Goal: Information Seeking & Learning: Learn about a topic

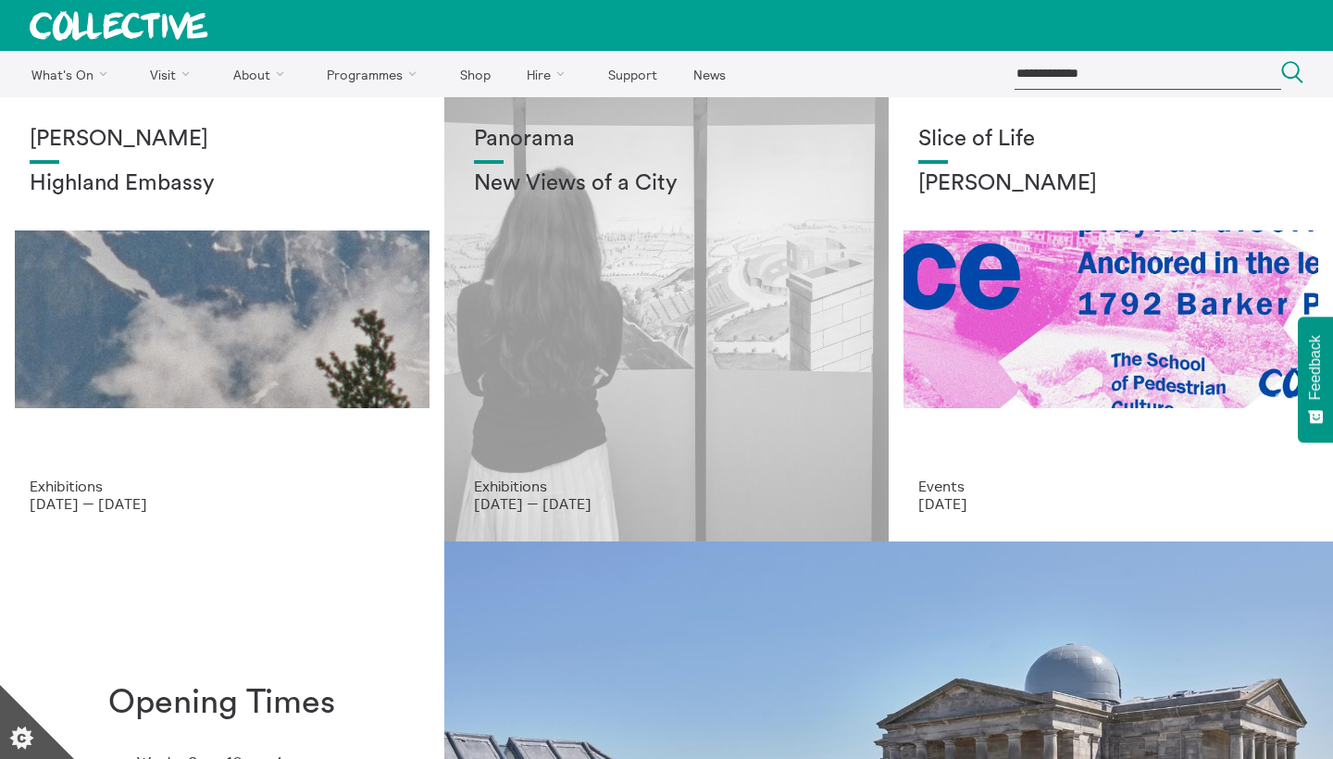
click at [645, 253] on div "Panorama New Views of a City" at bounding box center [666, 302] width 385 height 351
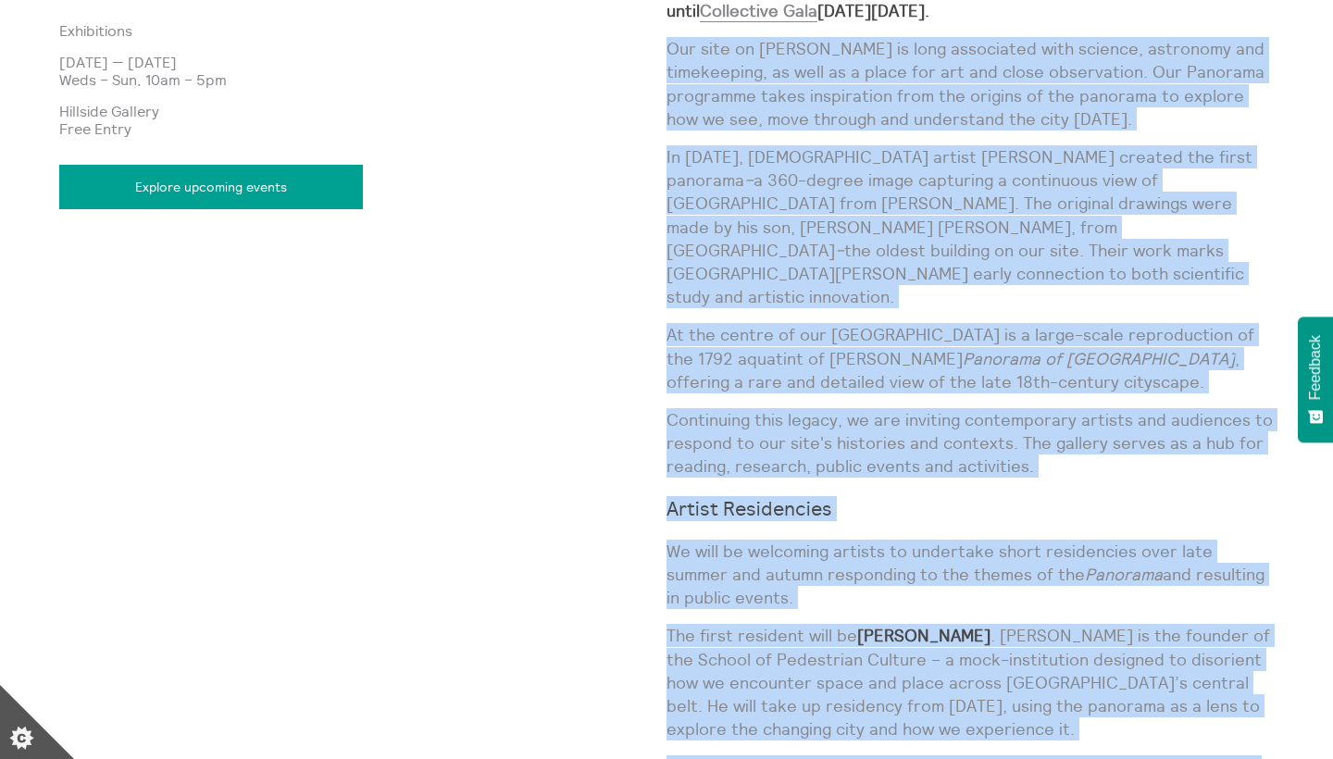
scroll to position [1206, 0]
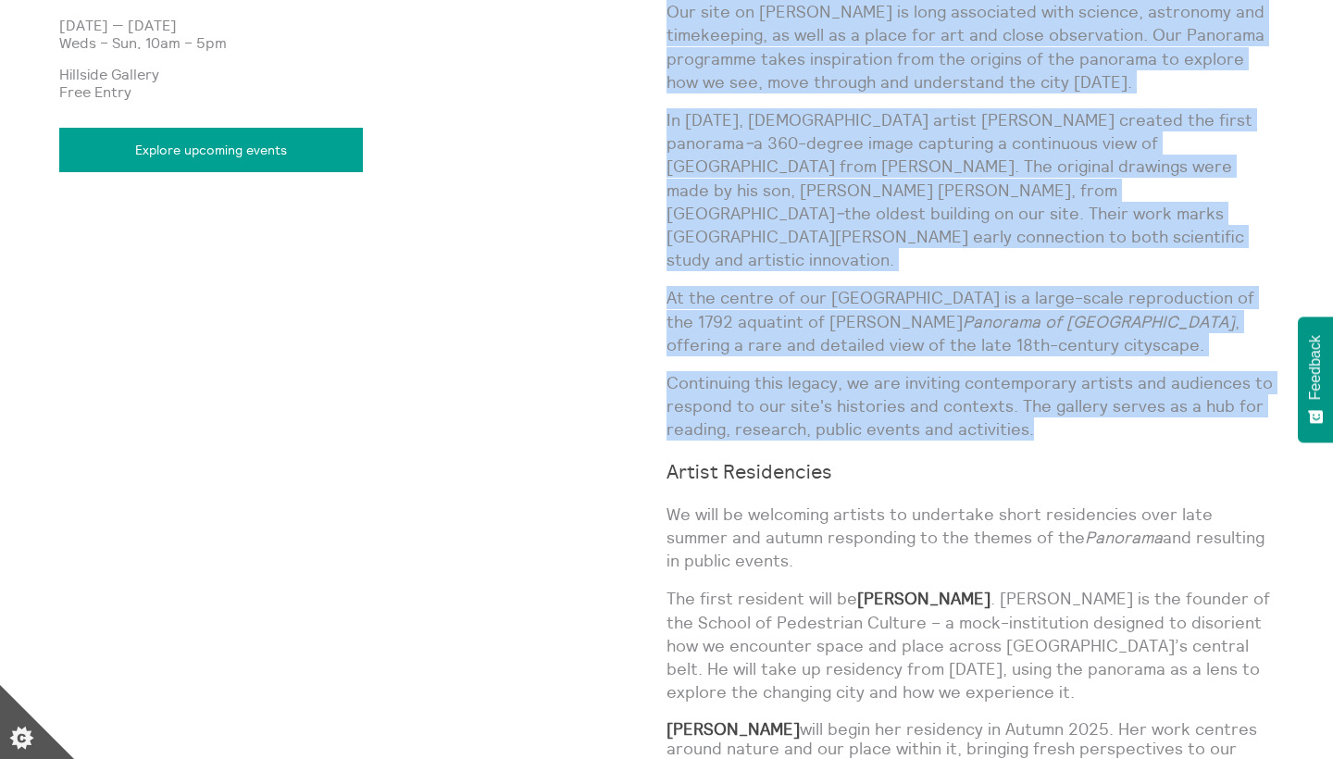
drag, startPoint x: 668, startPoint y: 169, endPoint x: 1070, endPoint y: 369, distance: 449.7
click at [1070, 369] on div "A programme inspired by the original panorama invented on Calton Hill. Please n…" at bounding box center [970, 327] width 607 height 974
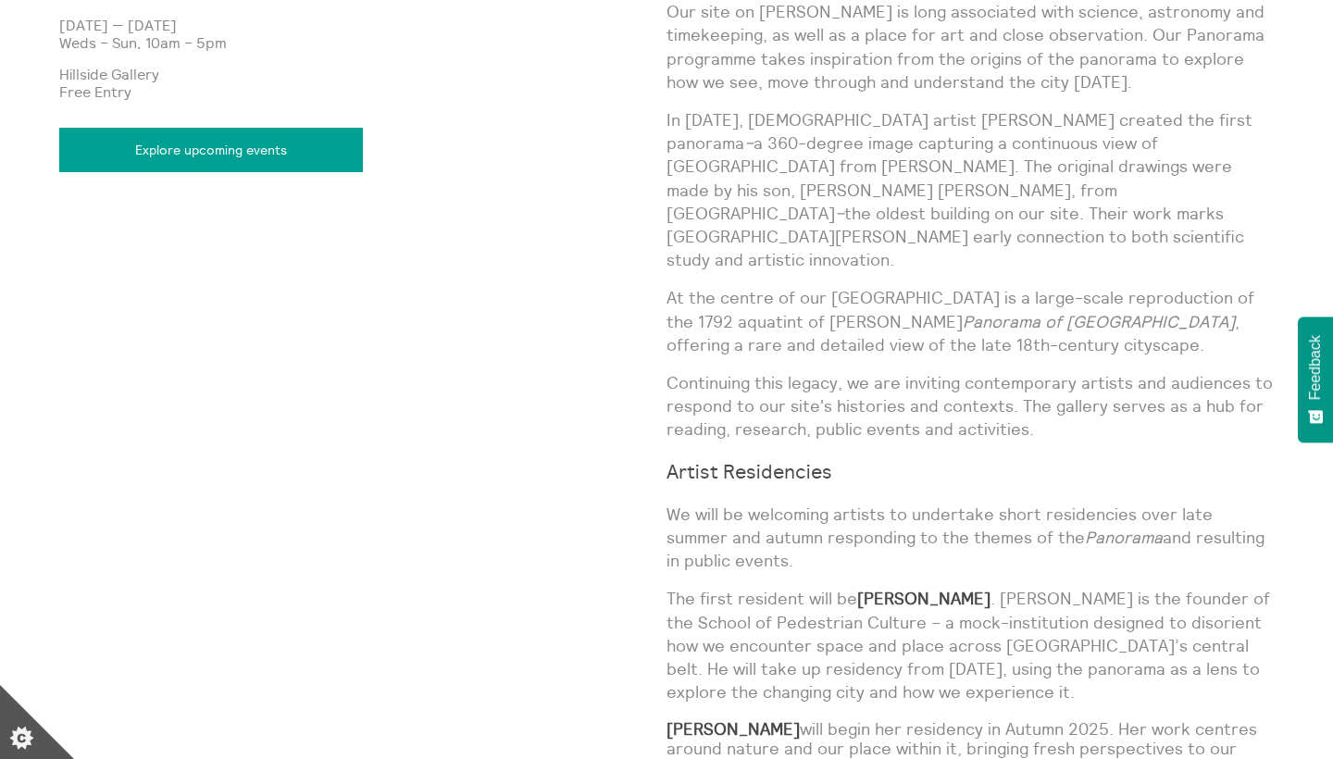
click at [1110, 286] on p "At the centre of our Hillside Gallery is a large-scale reproduction of the 1792…" at bounding box center [970, 321] width 607 height 70
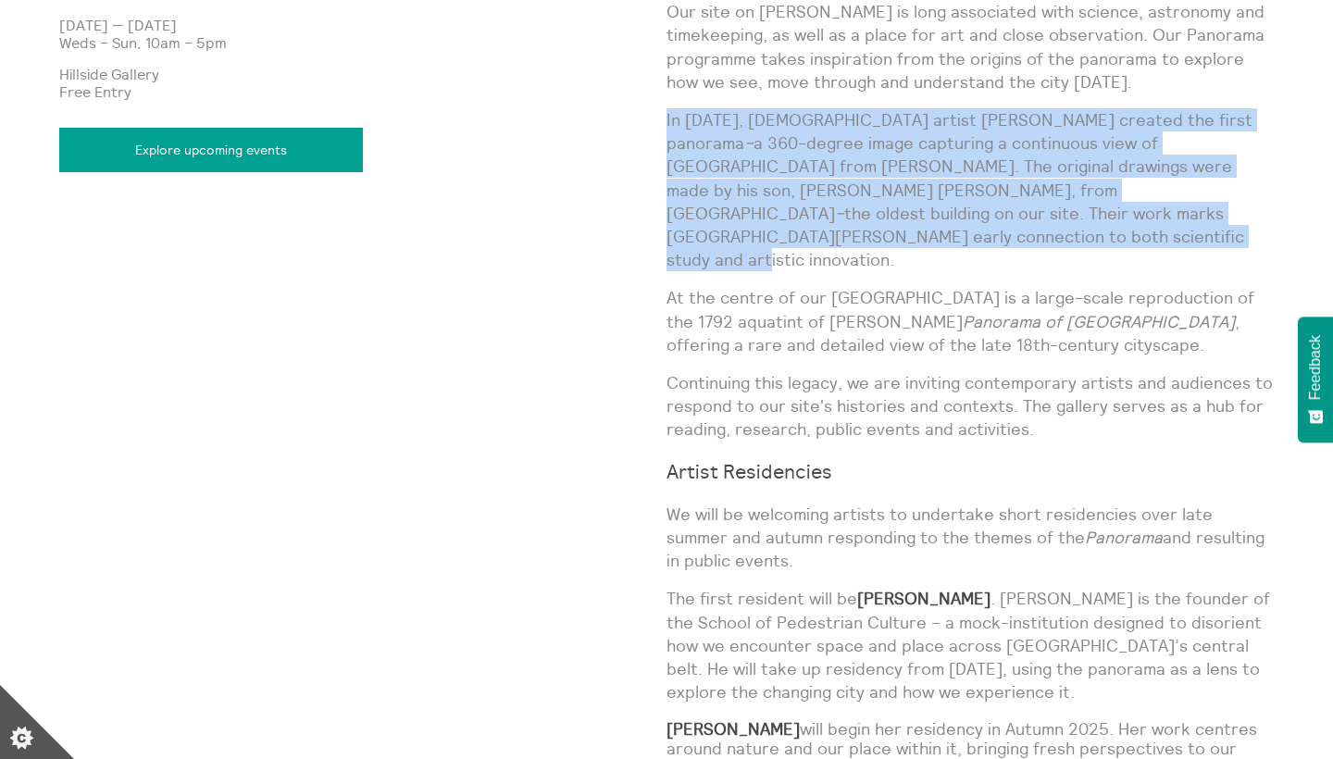
drag, startPoint x: 1128, startPoint y: 217, endPoint x: 668, endPoint y: 119, distance: 470.5
click at [668, 119] on p "In 1788, Irish artist Robert Barker created the first panorama – a 360-degree i…" at bounding box center [970, 189] width 607 height 163
copy p "In 1788, Irish artist Robert Barker created the first panorama – a 360-degree i…"
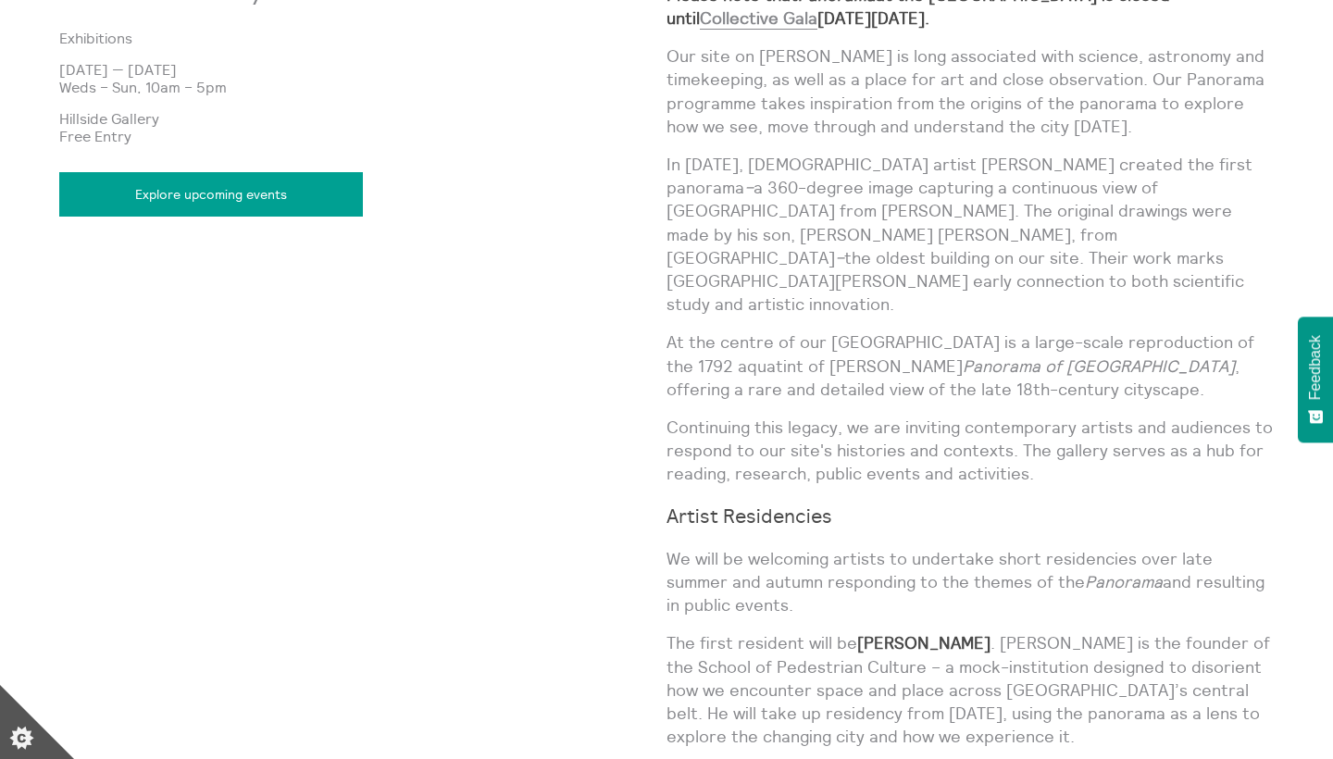
click at [665, 56] on div "Panorama New Views of a City Exhibitions 9 Jul 2025 — 21 Dec 2025 Weds – Sun, 1…" at bounding box center [362, 401] width 607 height 1035
drag, startPoint x: 665, startPoint y: 56, endPoint x: 793, endPoint y: 186, distance: 182.7
click at [793, 186] on div "Panorama New Views of a City Exhibitions 9 Jul 2025 — 21 Dec 2025 Weds – Sun, 1…" at bounding box center [666, 401] width 1215 height 1035
click at [858, 358] on div "A programme inspired by the original panorama invented on Calton Hill. Please n…" at bounding box center [970, 371] width 607 height 974
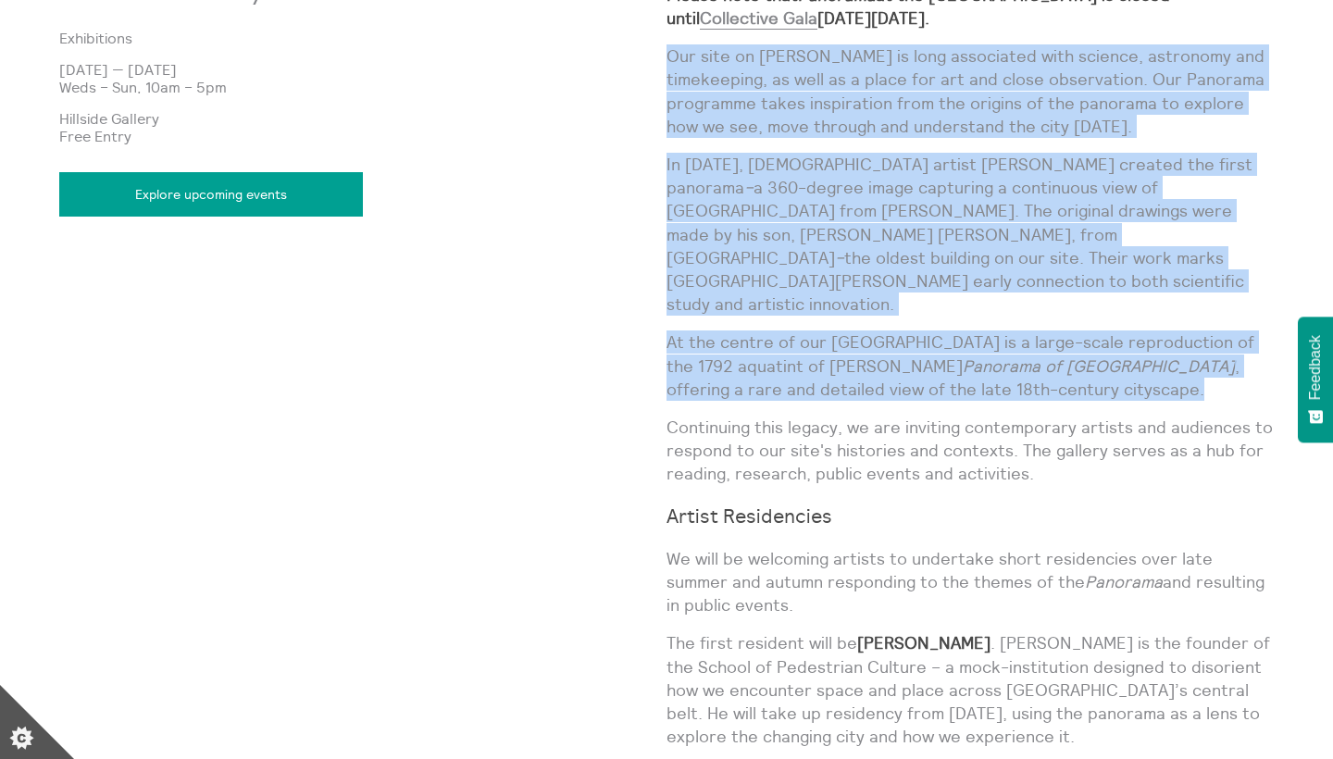
drag, startPoint x: 940, startPoint y: 341, endPoint x: 668, endPoint y: 55, distance: 394.9
click at [668, 55] on div "A programme inspired by the original panorama invented on Calton Hill. Please n…" at bounding box center [970, 371] width 607 height 974
copy div "Our site on Calton Hill is long associated with science, astronomy and timekeep…"
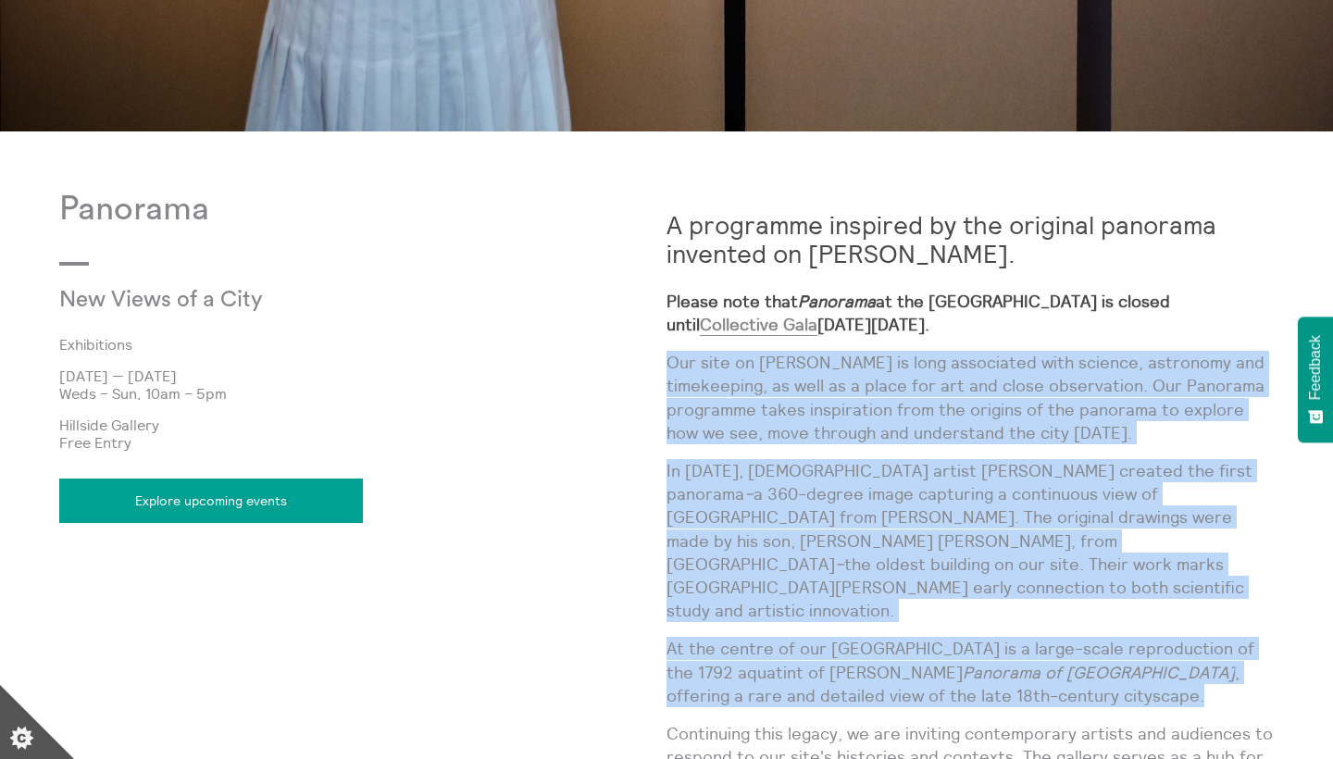
scroll to position [856, 0]
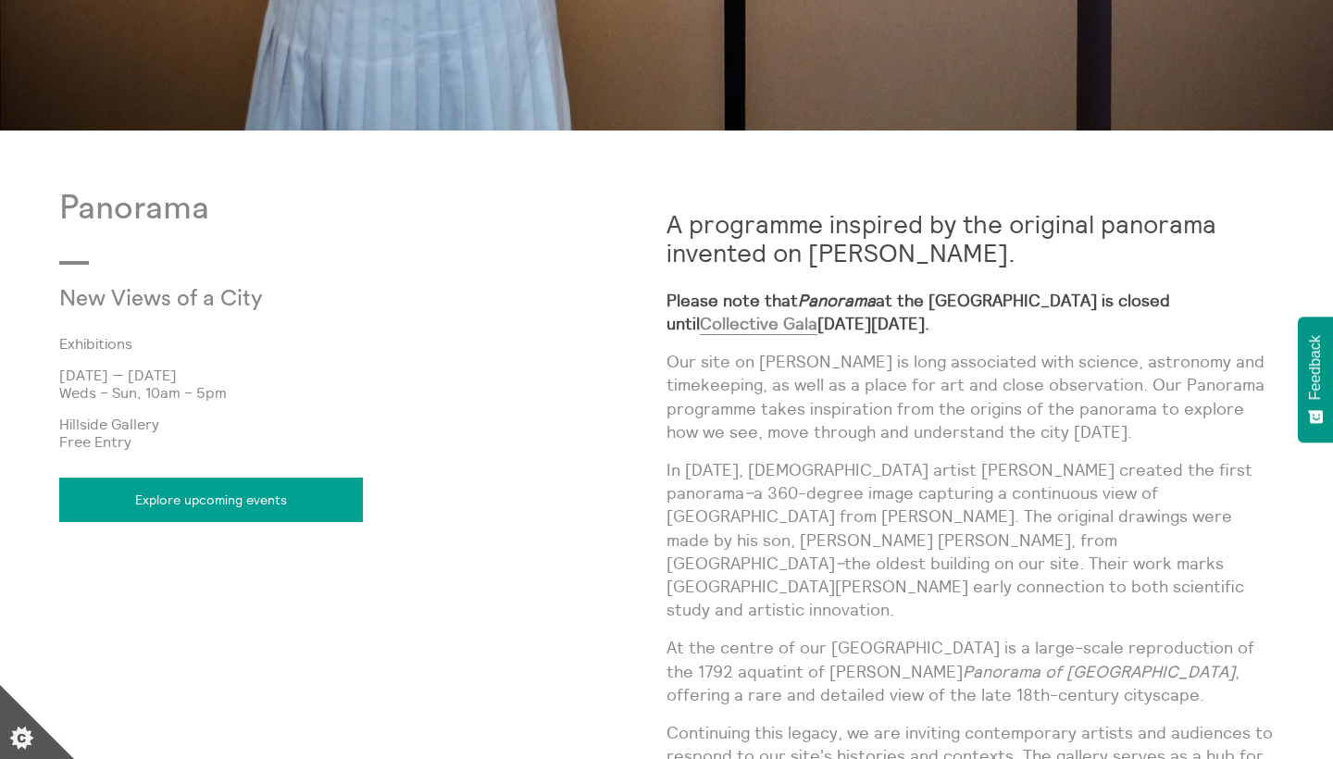
click at [655, 433] on p "Free Entry" at bounding box center [362, 441] width 607 height 17
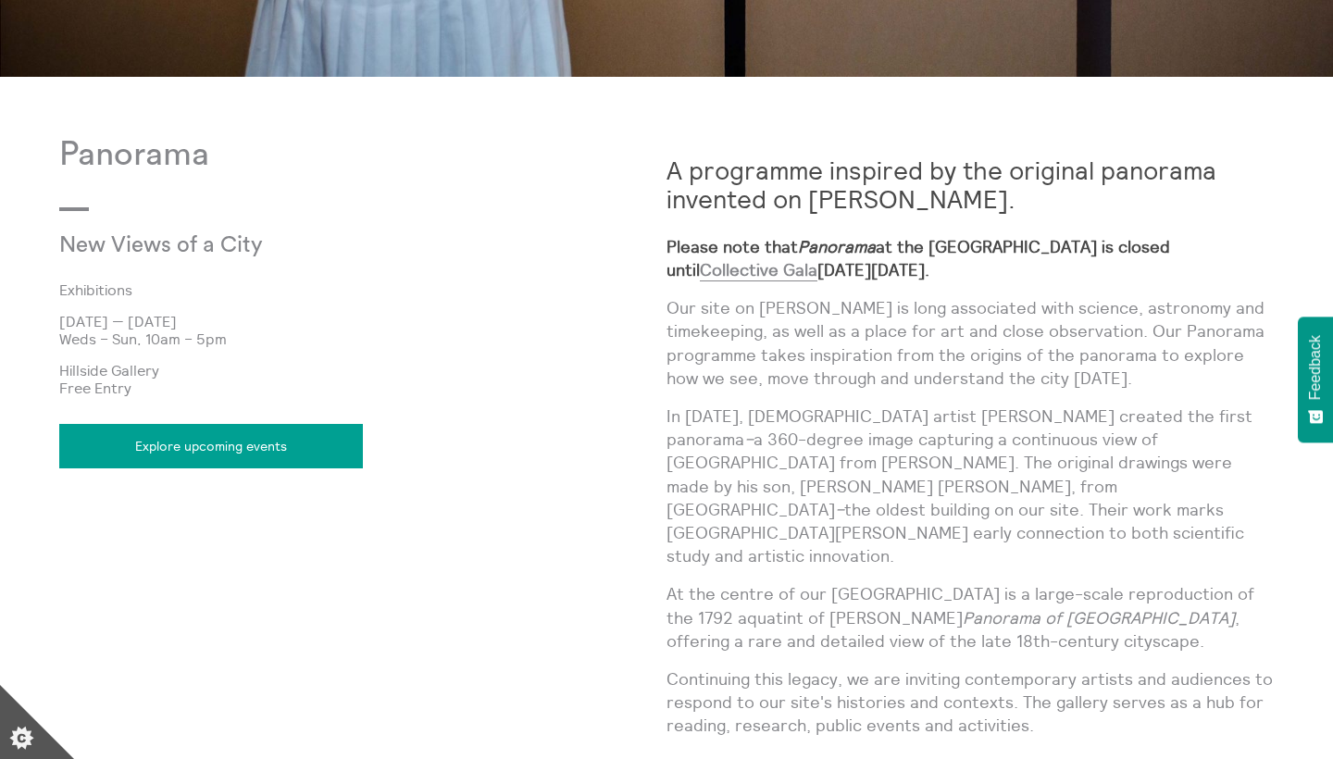
scroll to position [911, 0]
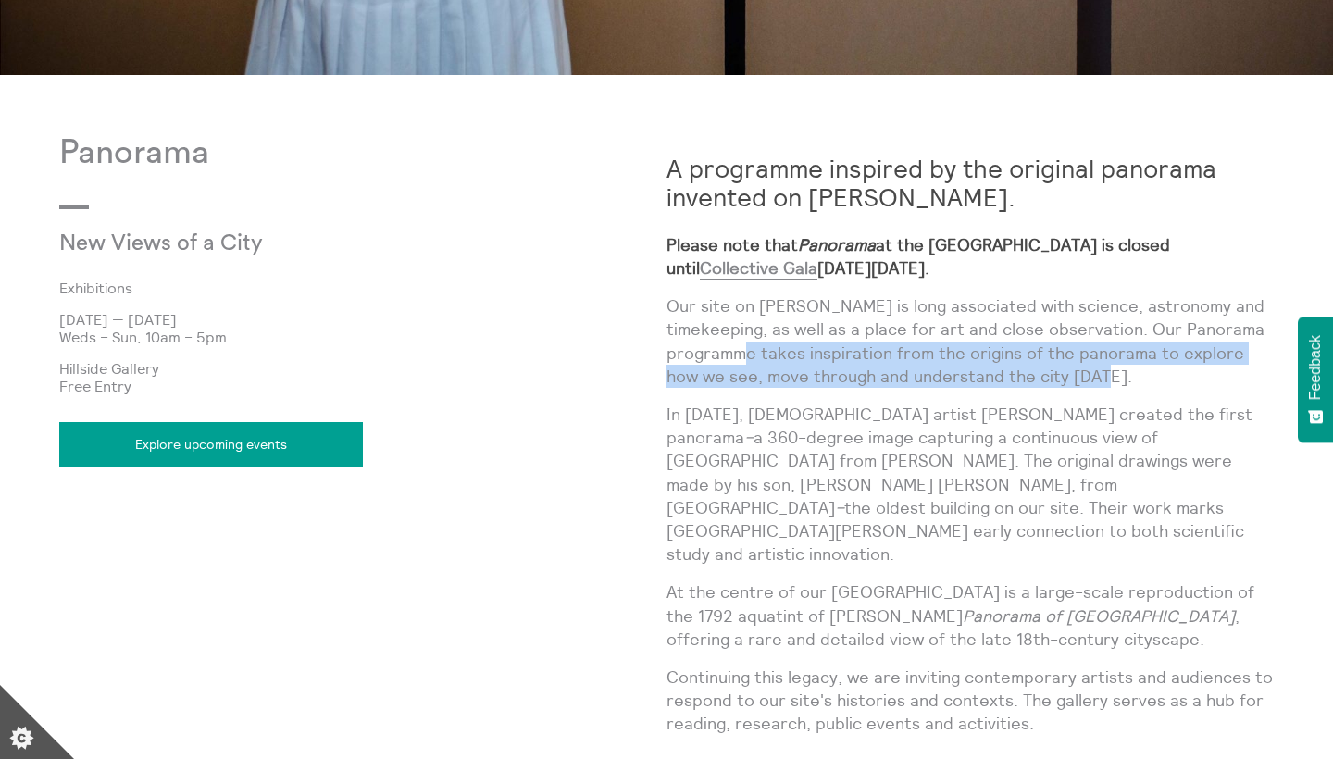
drag, startPoint x: 760, startPoint y: 351, endPoint x: 1102, endPoint y: 364, distance: 341.9
click at [1102, 364] on p "Our site on Calton Hill is long associated with science, astronomy and timekeep…" at bounding box center [970, 341] width 607 height 94
copy p "takes inspiration from the origins of the panorama to explore how we see, move …"
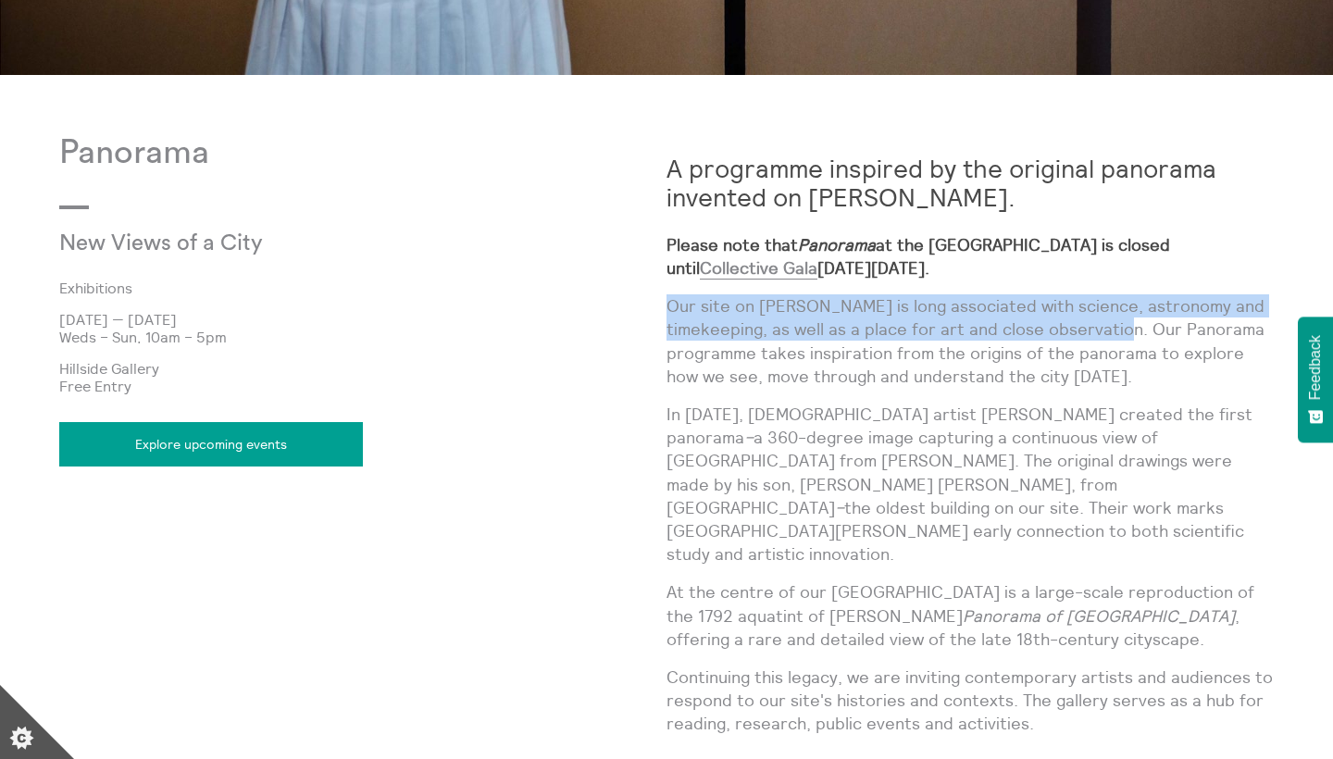
drag, startPoint x: 668, startPoint y: 308, endPoint x: 1141, endPoint y: 326, distance: 472.5
click at [1141, 326] on p "Our site on Calton Hill is long associated with science, astronomy and timekeep…" at bounding box center [970, 341] width 607 height 94
copy p "Our site on Calton Hill is long associated with science, astronomy and timekeep…"
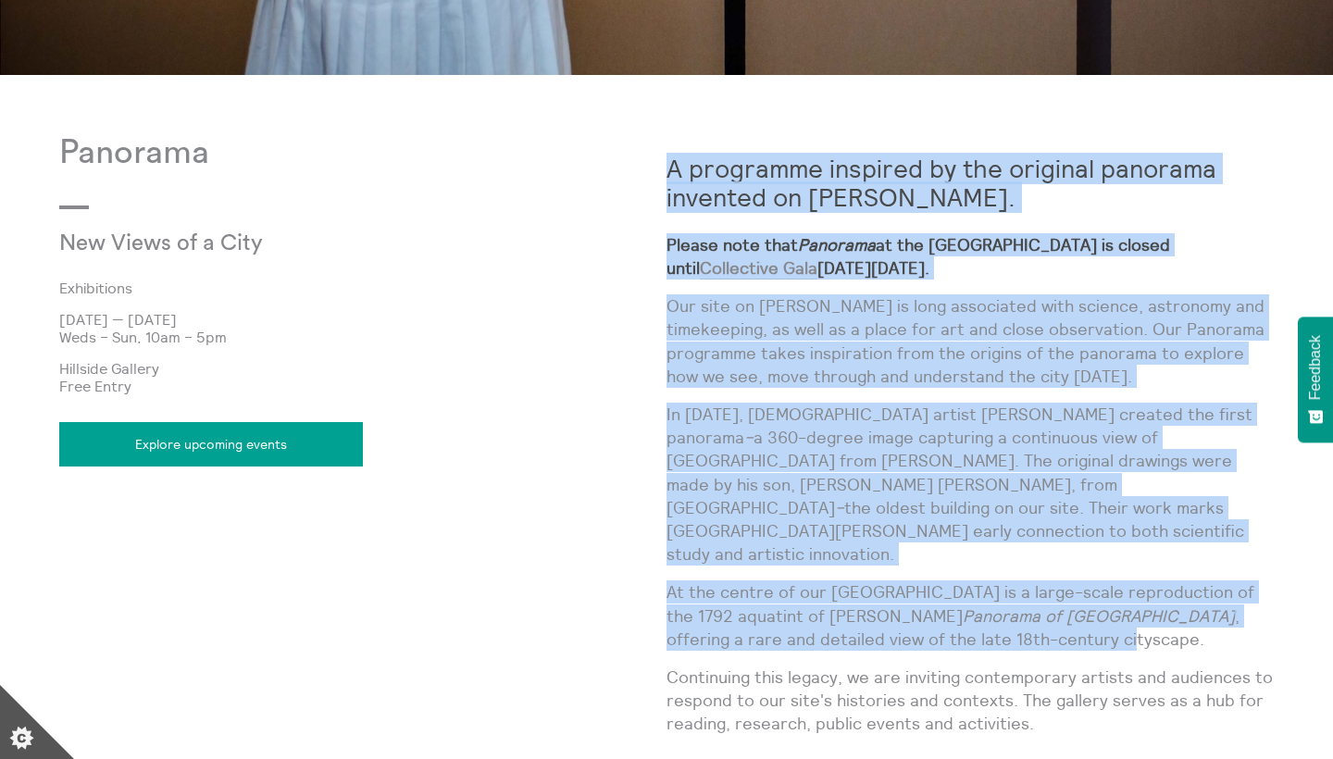
drag, startPoint x: 666, startPoint y: 541, endPoint x: 875, endPoint y: 580, distance: 212.8
click at [875, 580] on div "Panorama New Views of a City Exhibitions 9 Jul 2025 — 21 Dec 2025 Weds – Sun, 1…" at bounding box center [666, 651] width 1215 height 1035
click at [875, 581] on p "At the centre of our Hillside Gallery is a large-scale reproduction of the 1792…" at bounding box center [970, 616] width 607 height 70
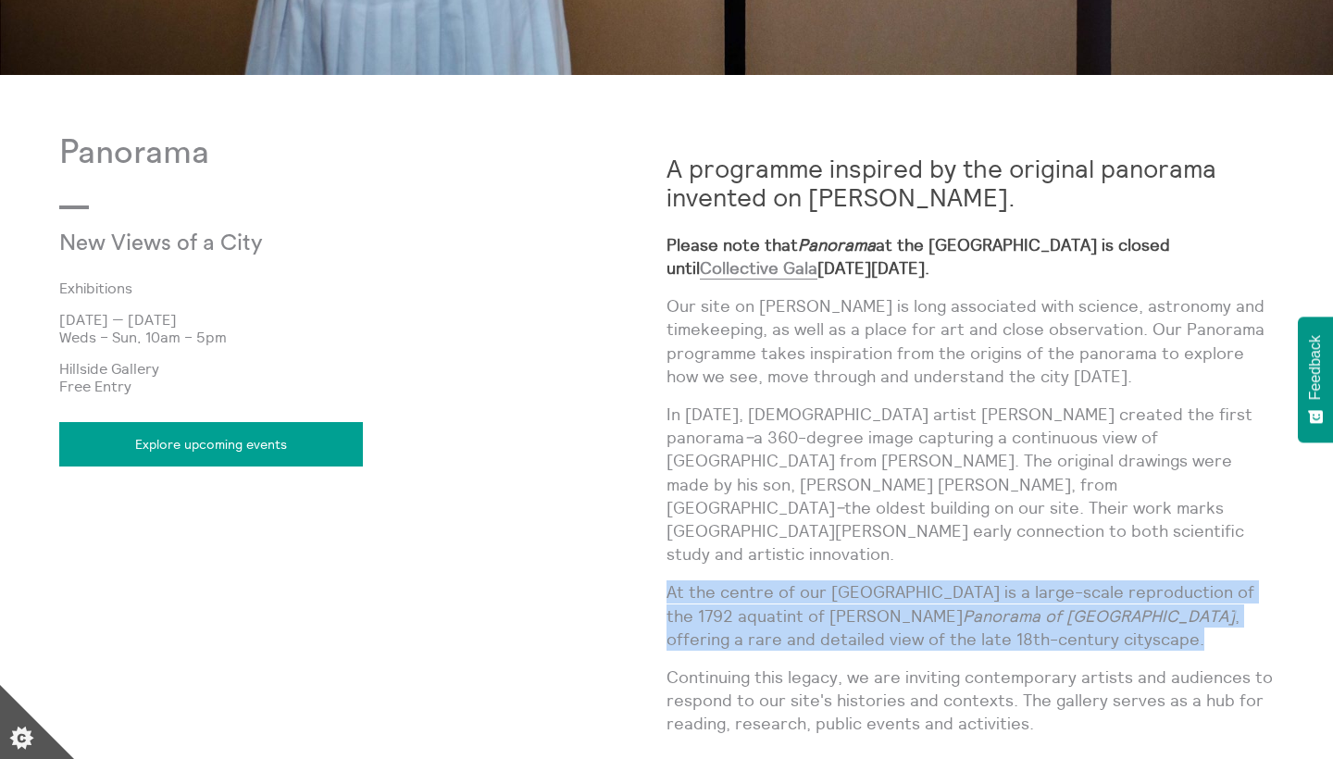
drag, startPoint x: 937, startPoint y: 587, endPoint x: 668, endPoint y: 547, distance: 272.4
click at [668, 581] on p "At the centre of our Hillside Gallery is a large-scale reproduction of the 1792…" at bounding box center [970, 616] width 607 height 70
copy p "At the centre of our Hillside Gallery is a large-scale reproduction of the 1792…"
